Goal: Task Accomplishment & Management: Complete application form

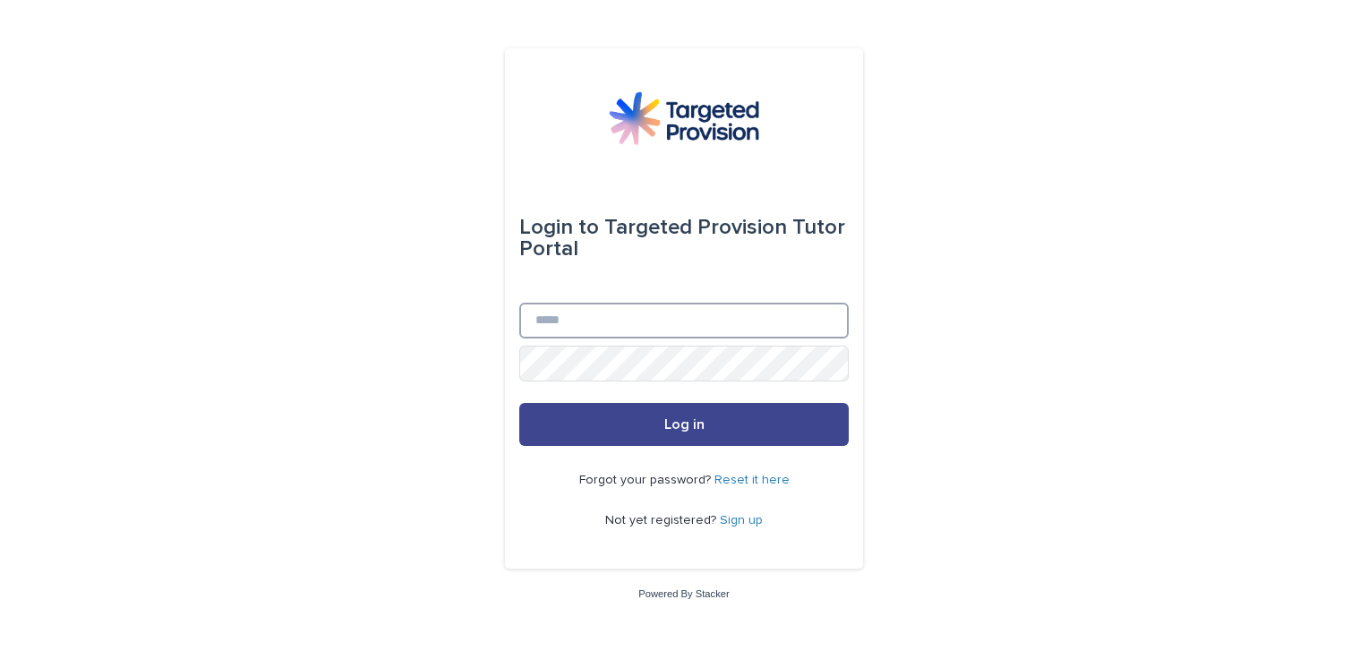
type input "**********"
drag, startPoint x: 630, startPoint y: 413, endPoint x: 619, endPoint y: 421, distance: 14.2
click at [630, 413] on button "Log in" at bounding box center [683, 424] width 329 height 43
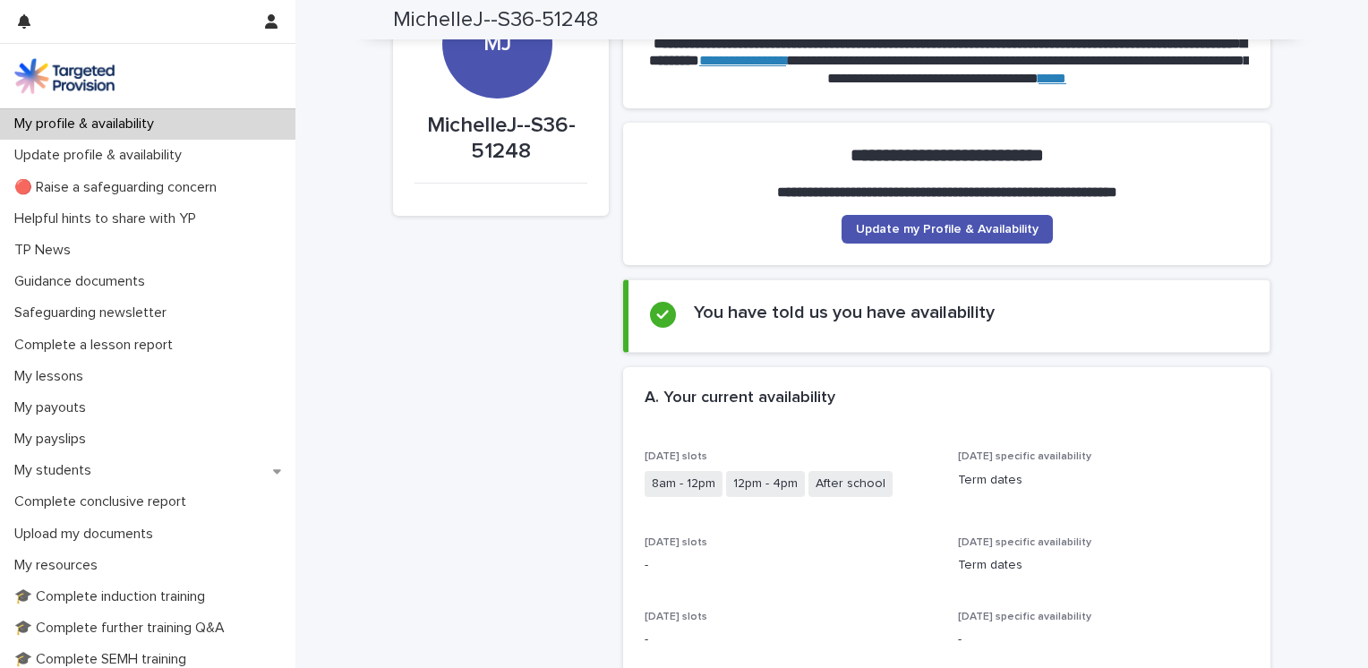
scroll to position [179, 0]
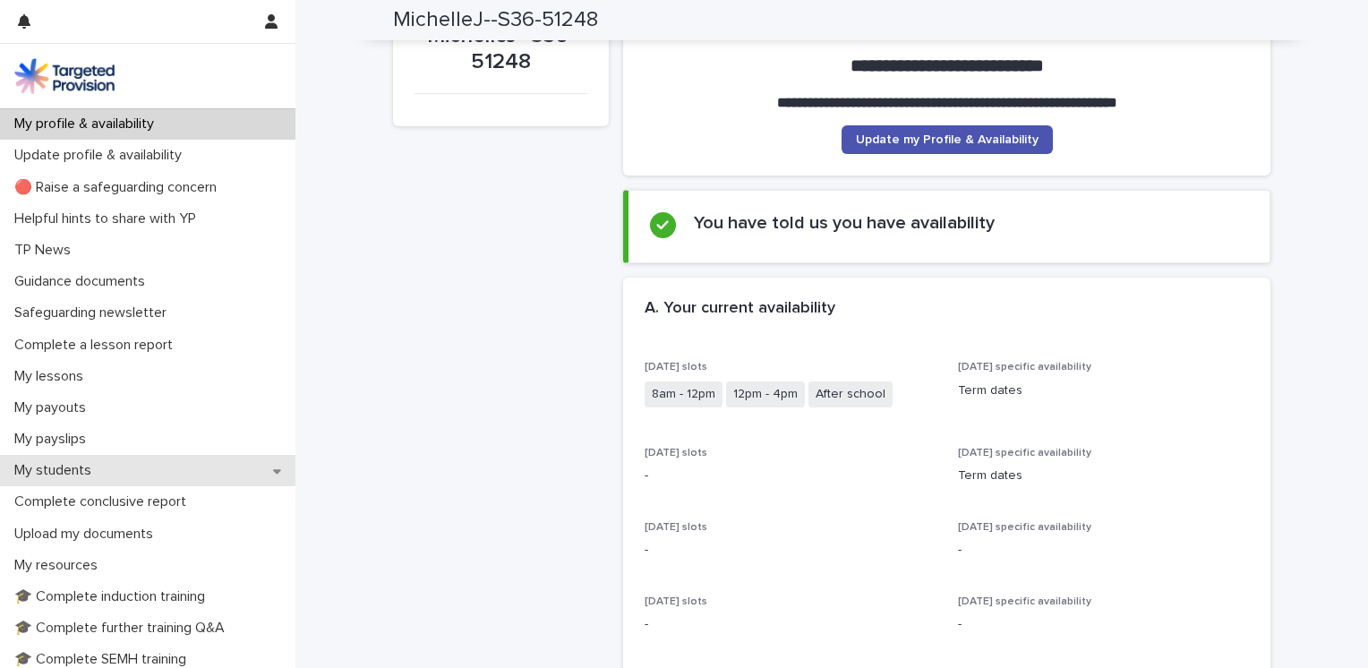
click at [61, 467] on p "My students" at bounding box center [56, 470] width 98 height 17
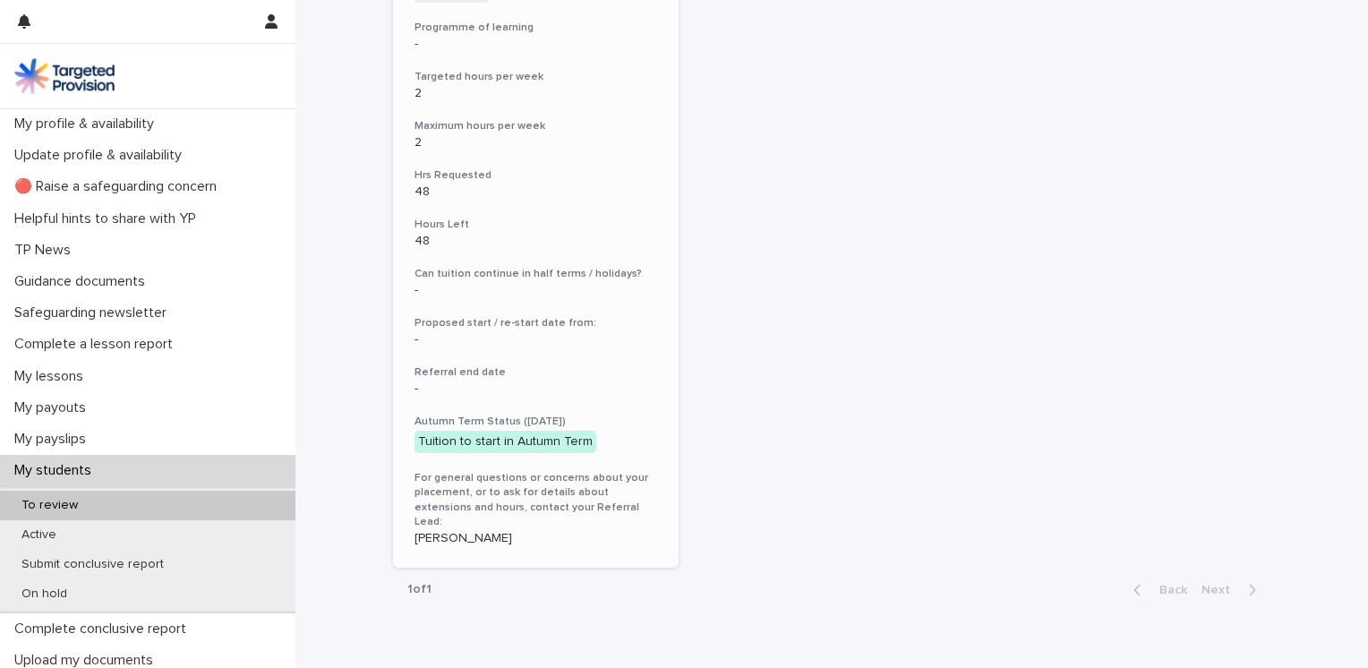
scroll to position [696, 0]
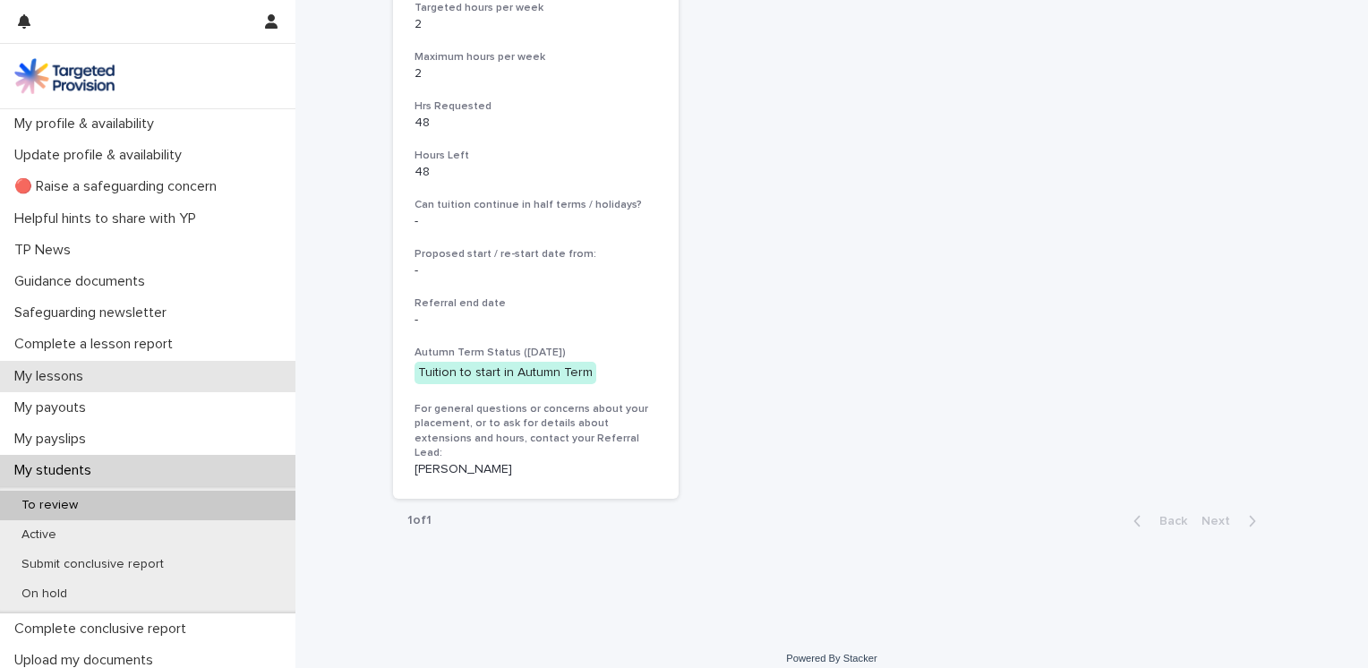
click at [76, 375] on p "My lessons" at bounding box center [52, 376] width 90 height 17
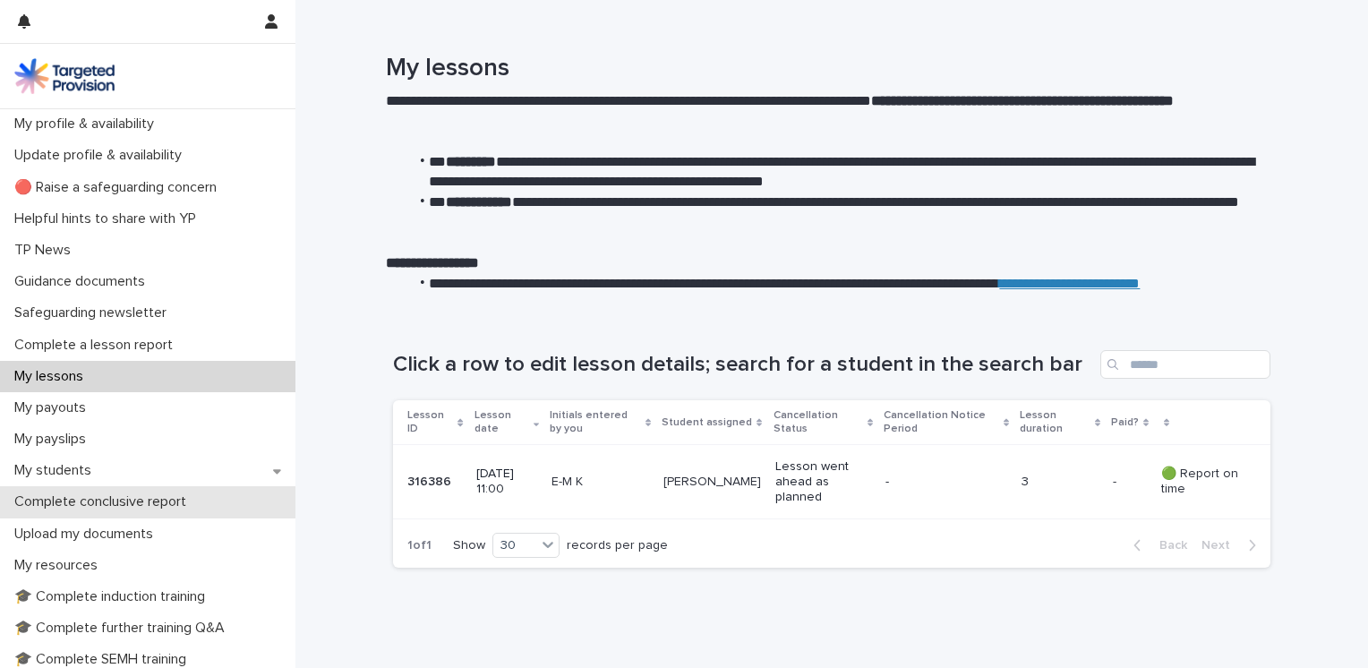
click at [101, 497] on p "Complete conclusive report" at bounding box center [103, 501] width 193 height 17
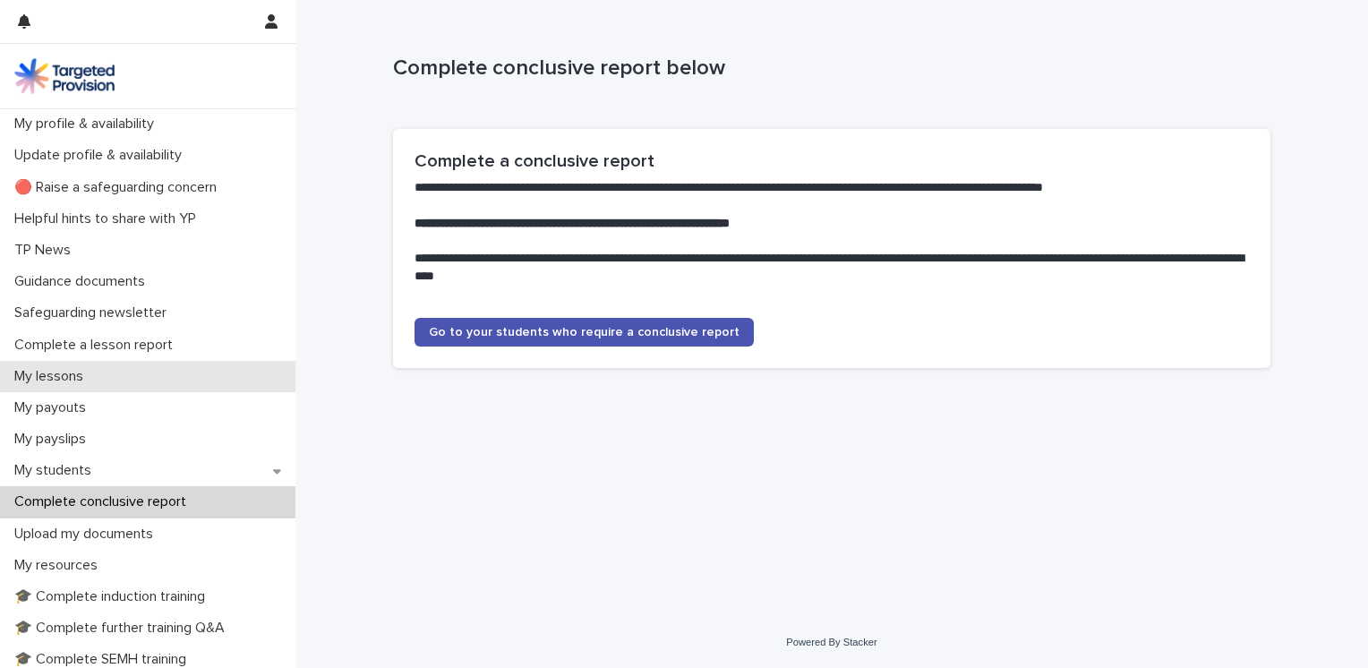
click at [56, 382] on p "My lessons" at bounding box center [52, 376] width 90 height 17
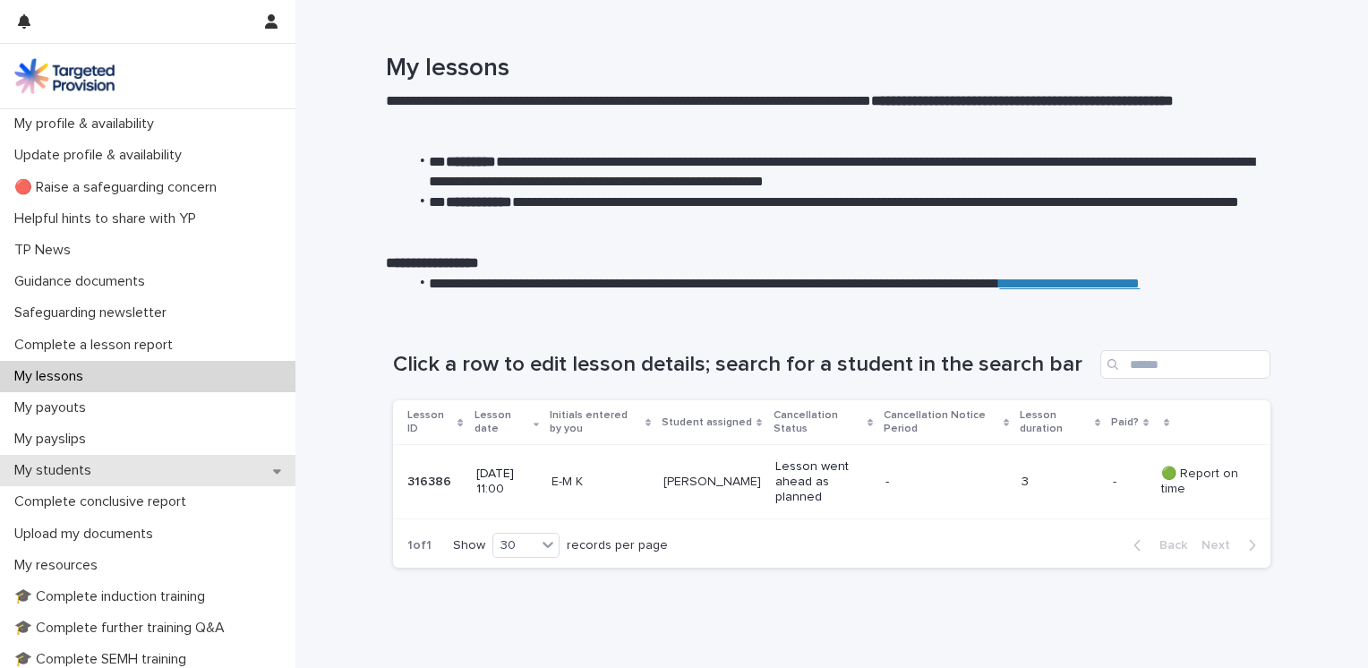
click at [66, 474] on p "My students" at bounding box center [56, 470] width 98 height 17
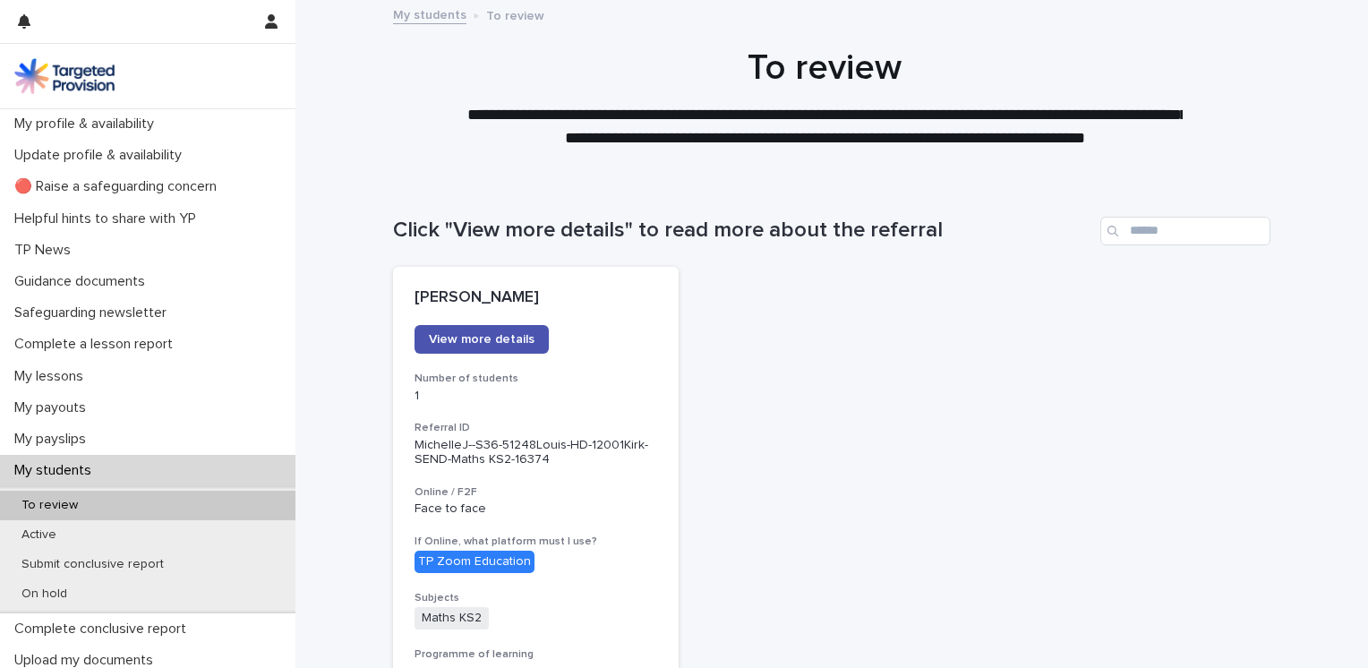
click at [79, 472] on p "My students" at bounding box center [56, 470] width 98 height 17
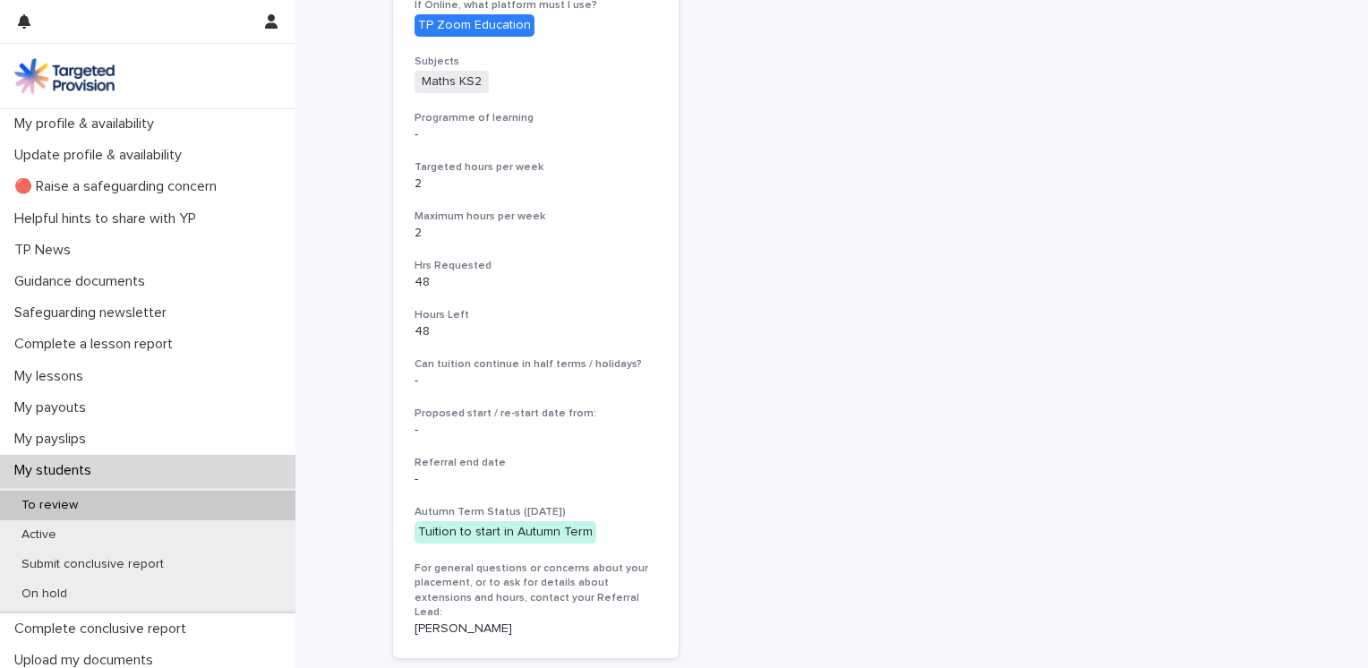
scroll to position [696, 0]
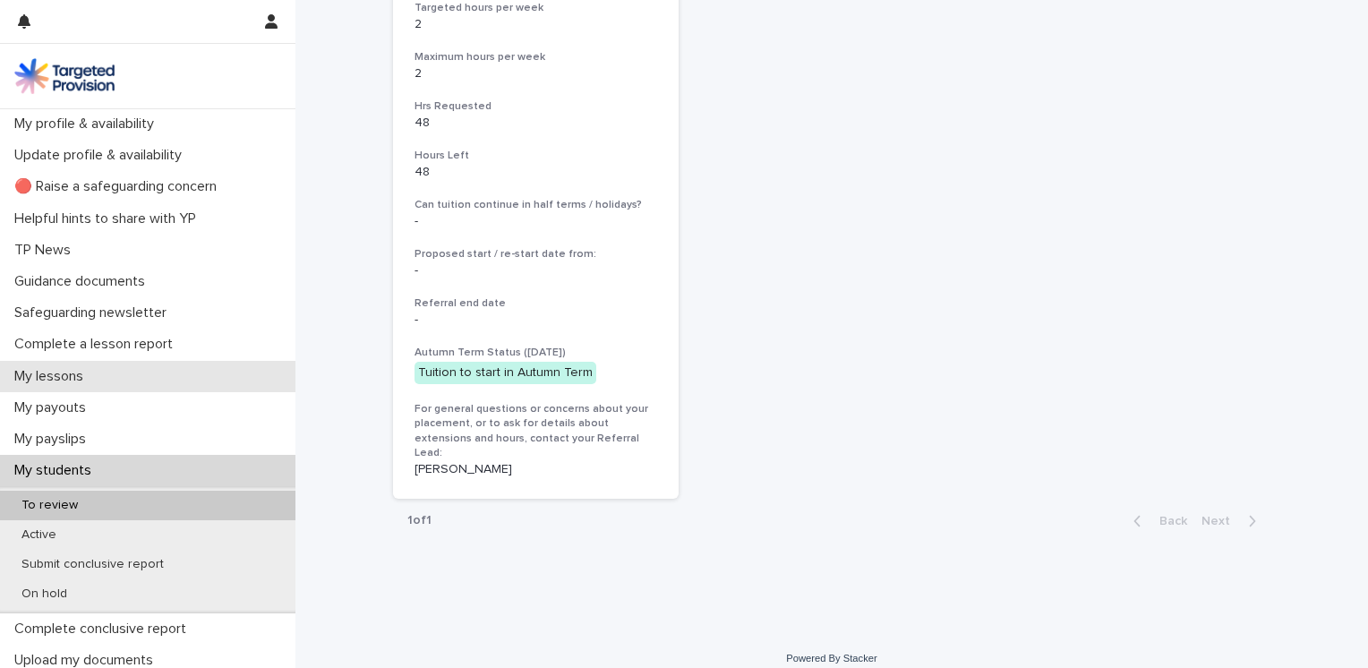
click at [84, 374] on p "My lessons" at bounding box center [52, 376] width 90 height 17
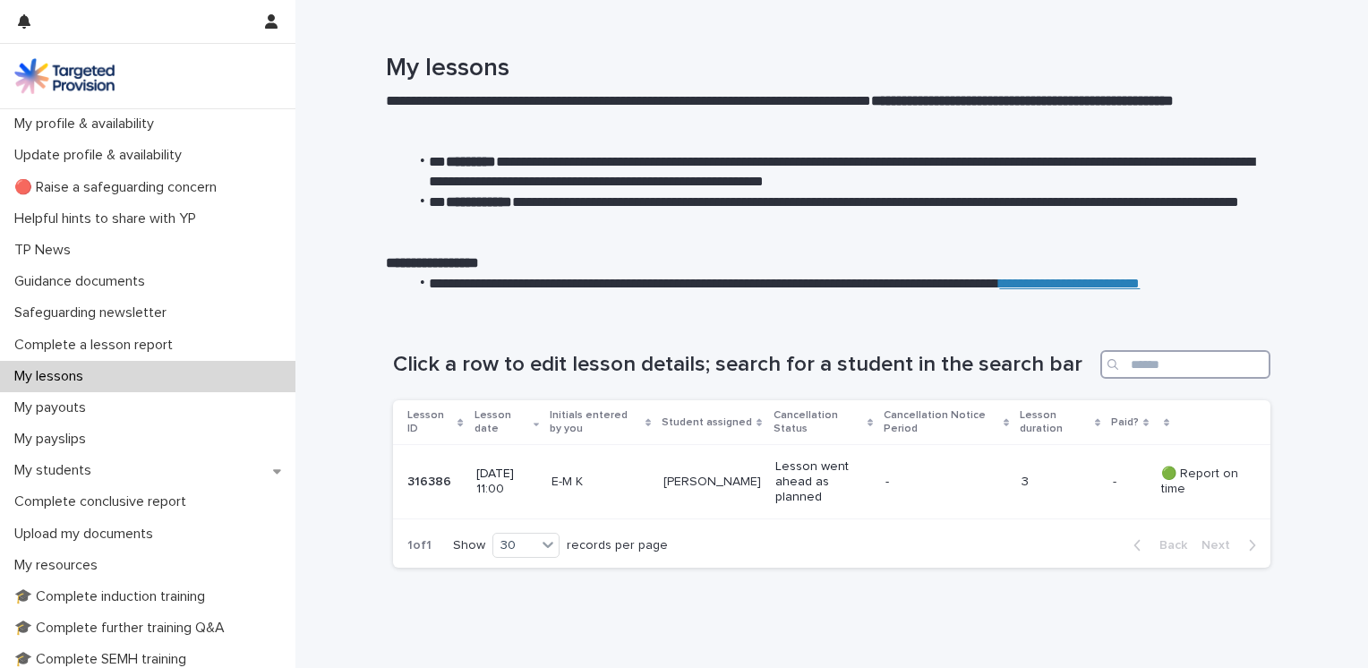
click at [1130, 372] on input "Search" at bounding box center [1185, 364] width 170 height 29
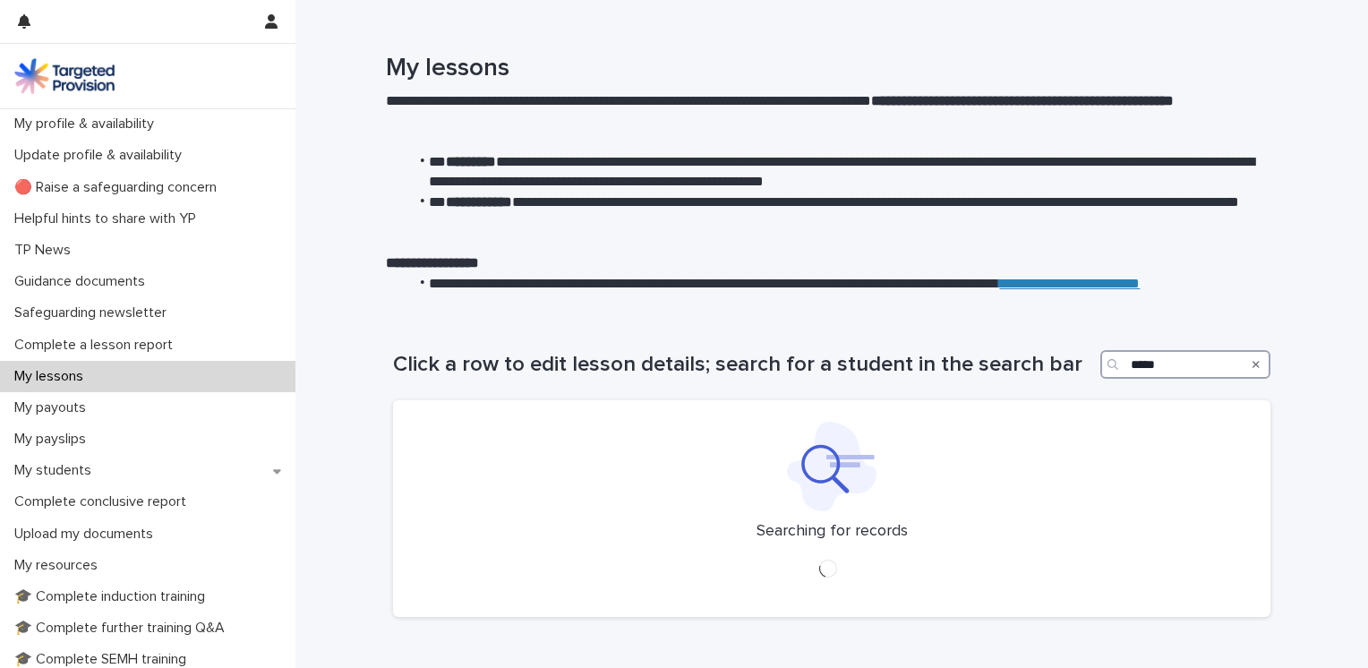
type input "*****"
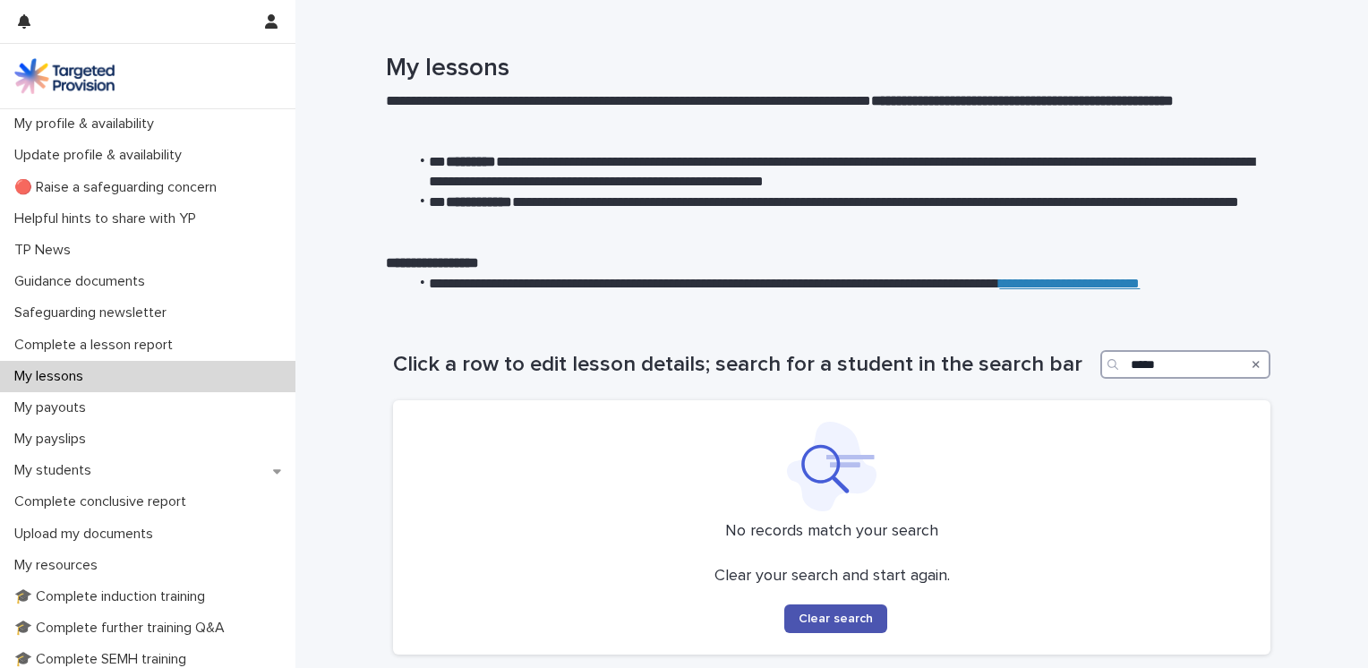
scroll to position [140, 0]
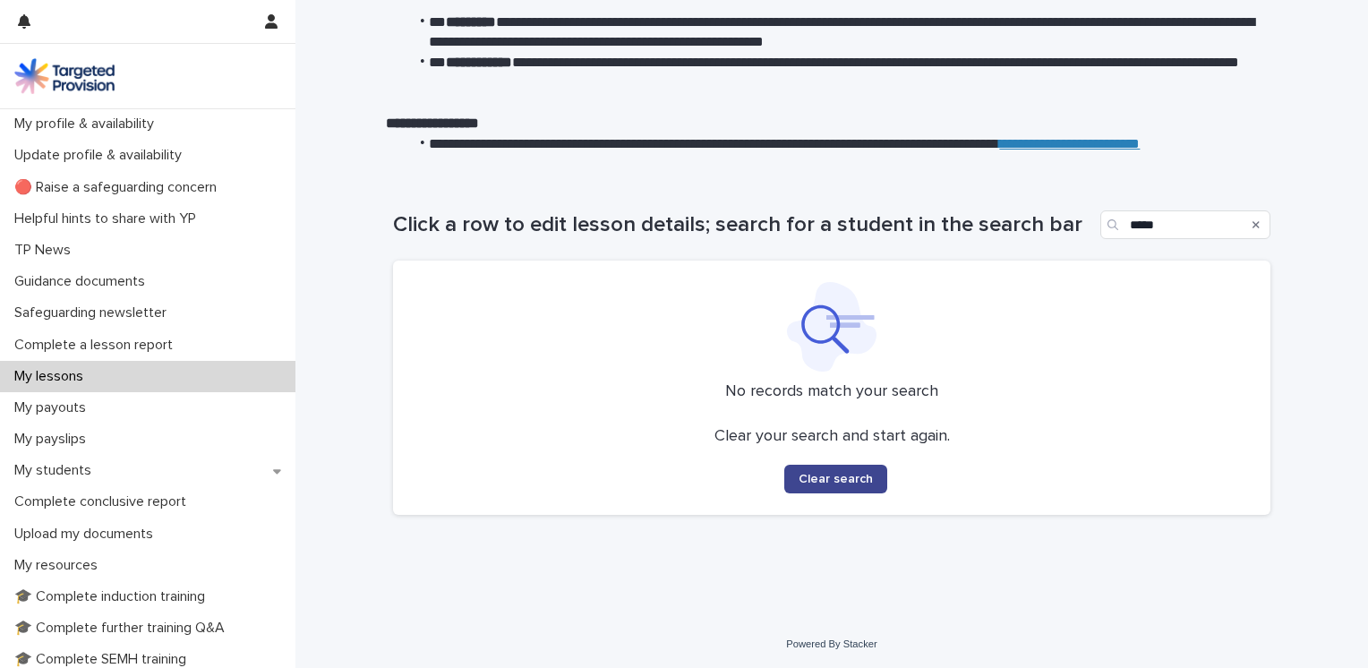
click at [836, 478] on span "Clear search" at bounding box center [836, 479] width 74 height 13
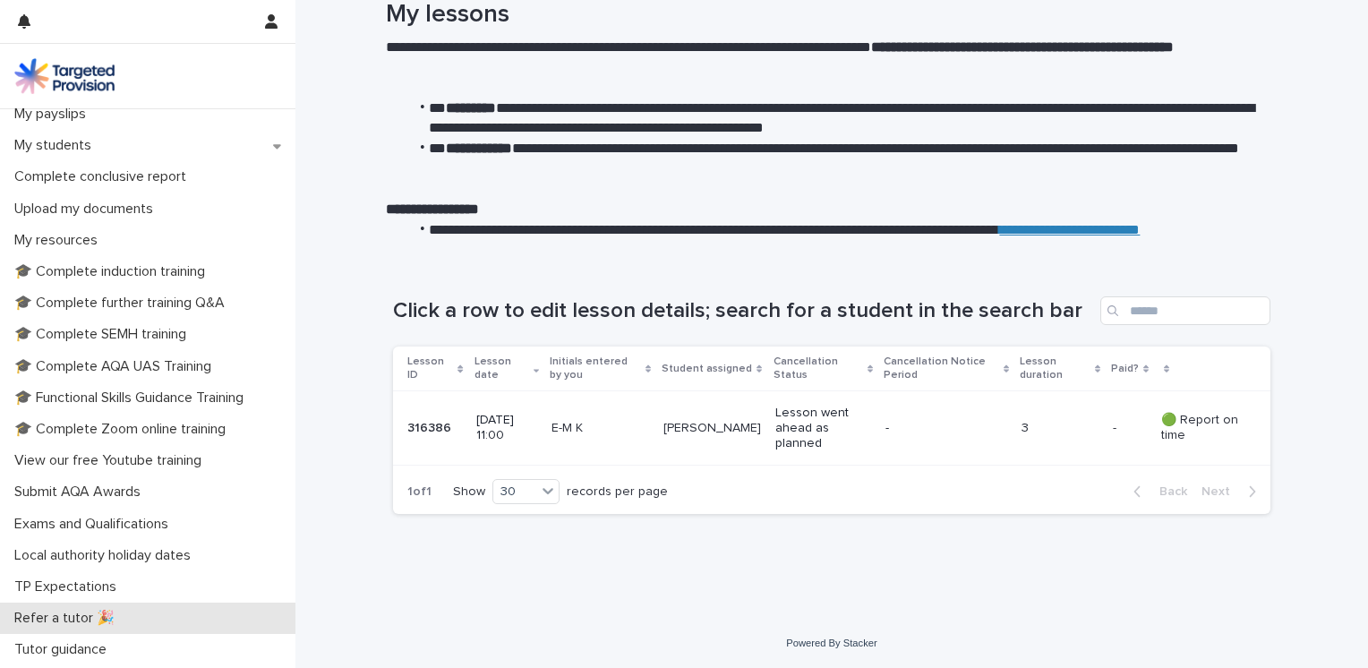
scroll to position [355, 0]
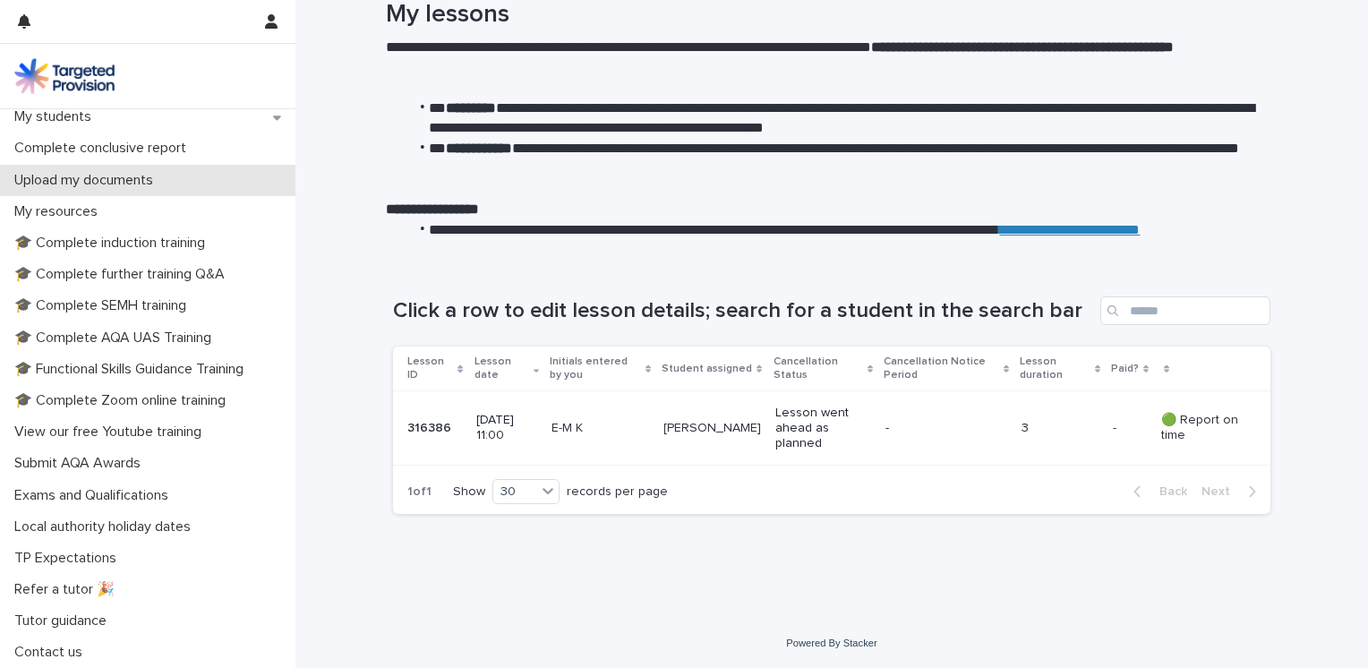
click at [107, 184] on p "Upload my documents" at bounding box center [87, 180] width 160 height 17
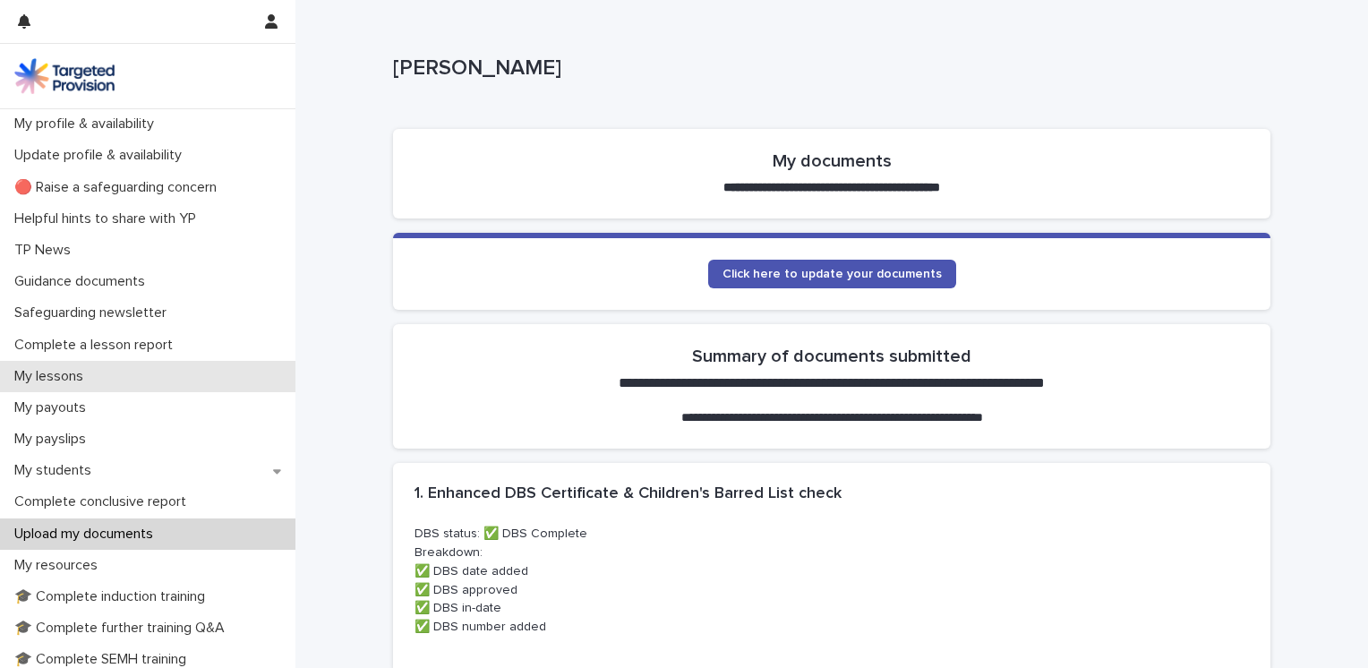
click at [66, 369] on p "My lessons" at bounding box center [52, 376] width 90 height 17
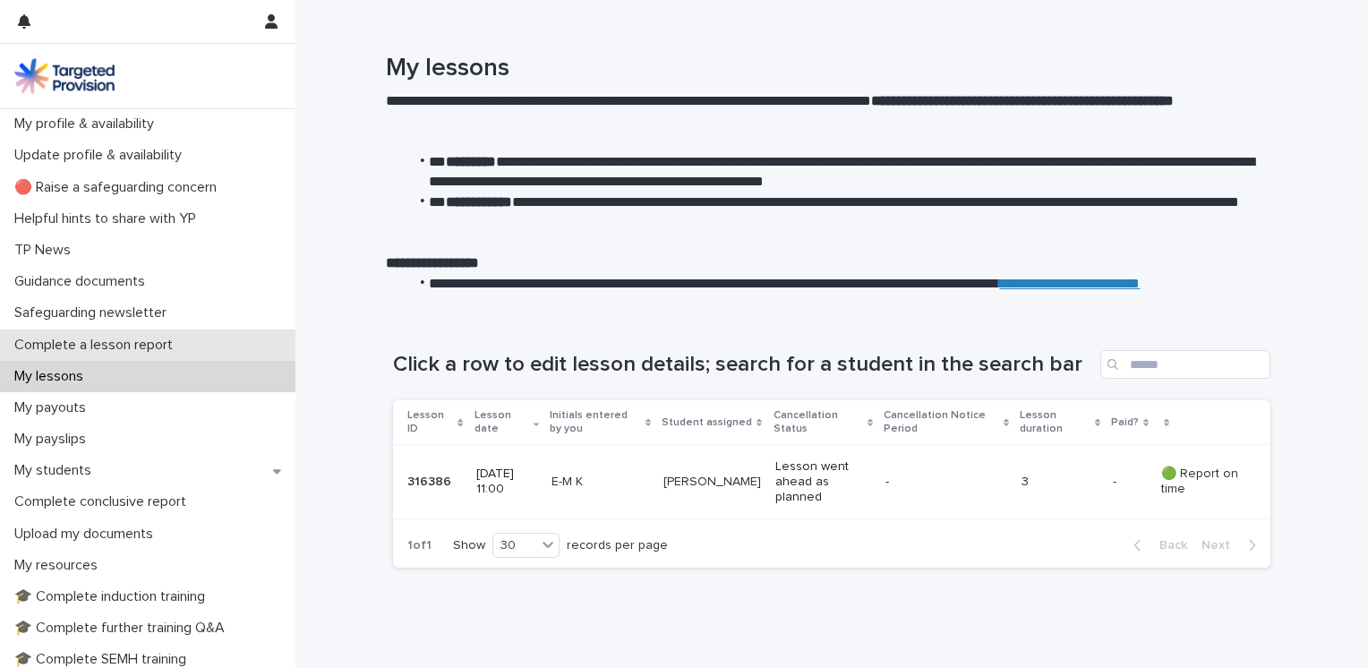
click at [90, 349] on p "Complete a lesson report" at bounding box center [97, 345] width 180 height 17
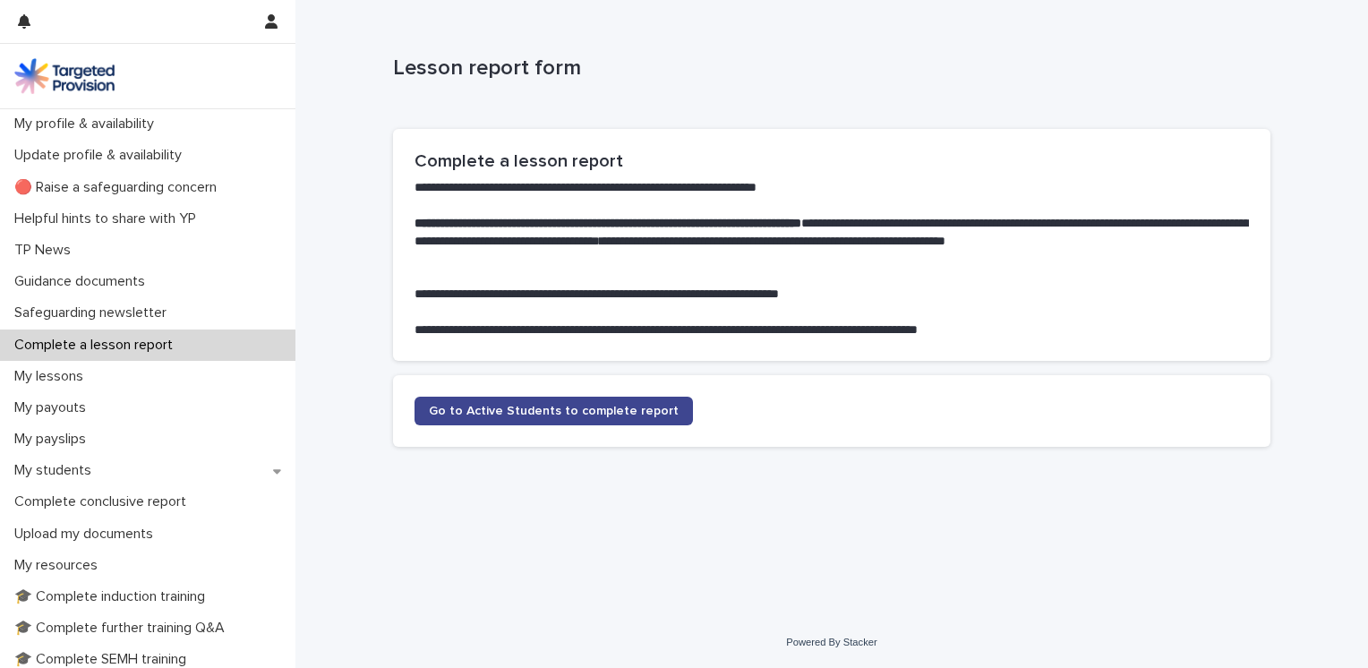
click at [516, 401] on link "Go to Active Students to complete report" at bounding box center [553, 411] width 278 height 29
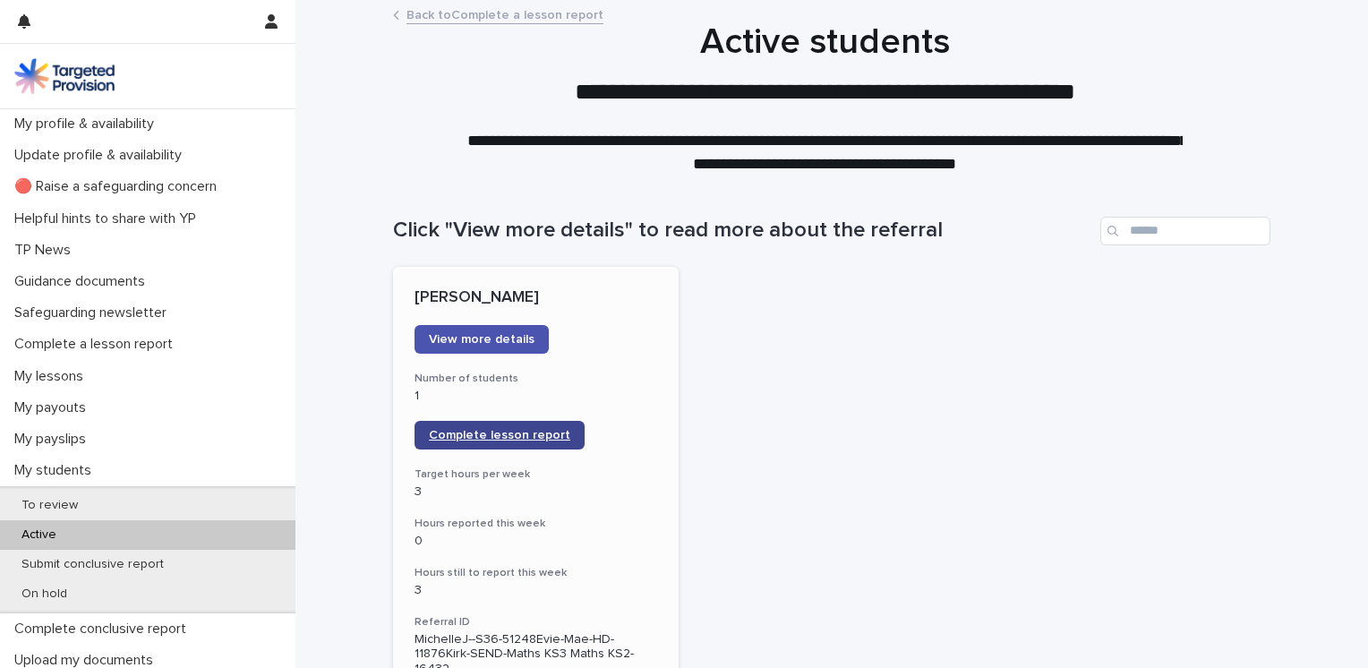
click at [494, 436] on span "Complete lesson report" at bounding box center [499, 435] width 141 height 13
